Goal: Understand process/instructions: Learn about a topic

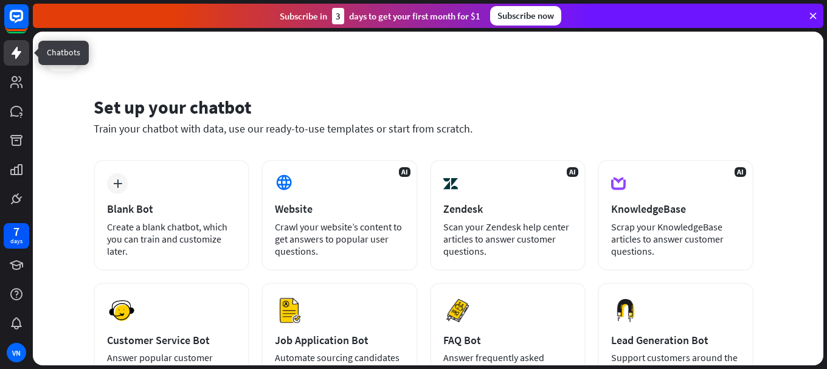
click at [20, 53] on icon at bounding box center [17, 53] width 10 height 12
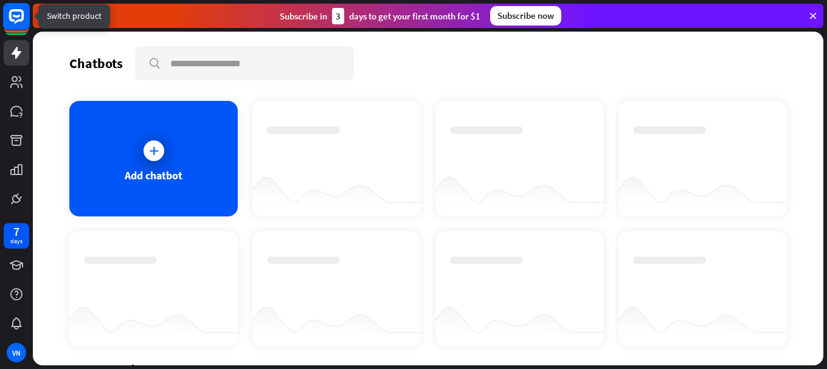
click at [12, 17] on rect at bounding box center [16, 16] width 27 height 27
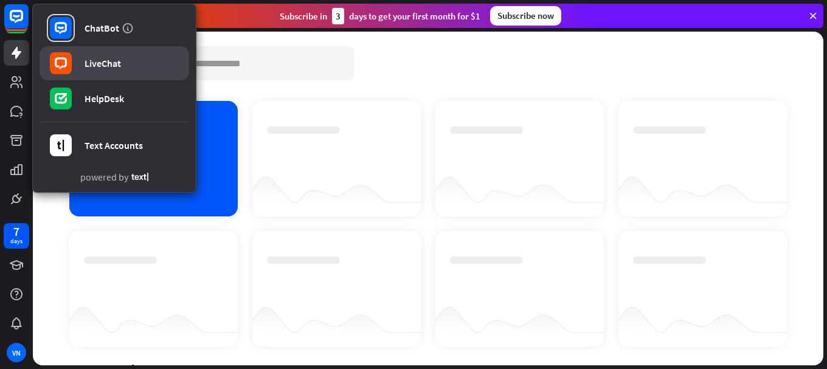
click at [108, 60] on div "LiveChat" at bounding box center [102, 63] width 36 height 12
